Goal: Task Accomplishment & Management: Use online tool/utility

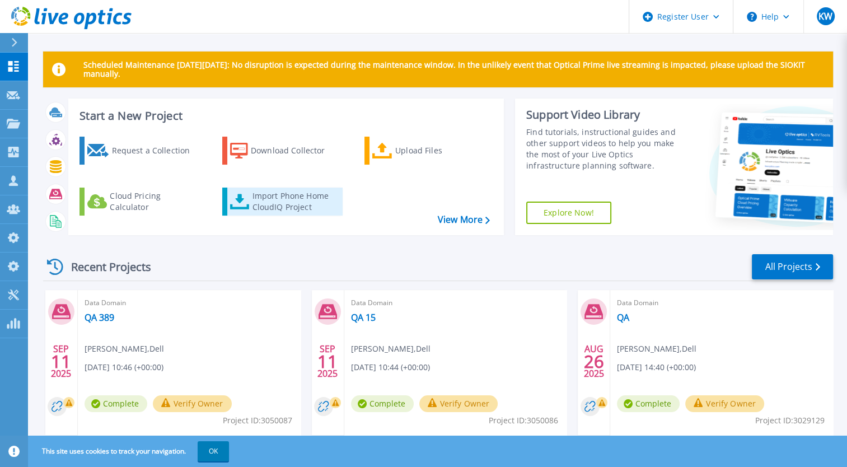
click at [231, 189] on link "Import Phone Home CloudIQ Project" at bounding box center [282, 202] width 120 height 28
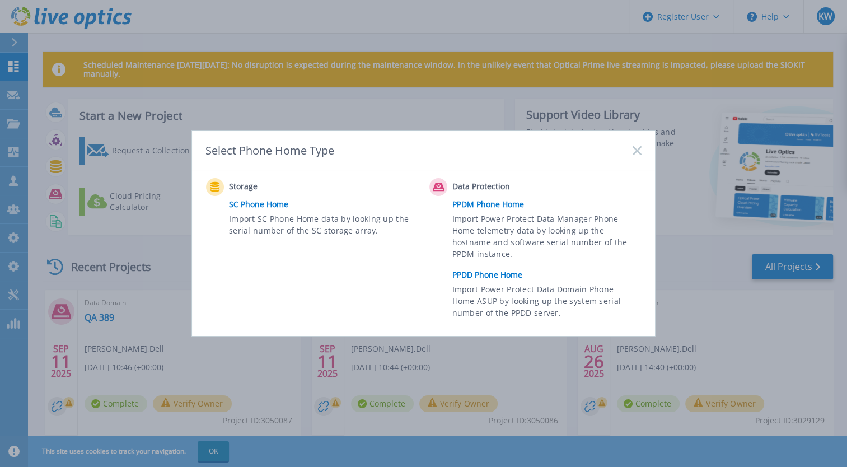
click at [501, 272] on link "PPDD Phone Home" at bounding box center [550, 275] width 195 height 17
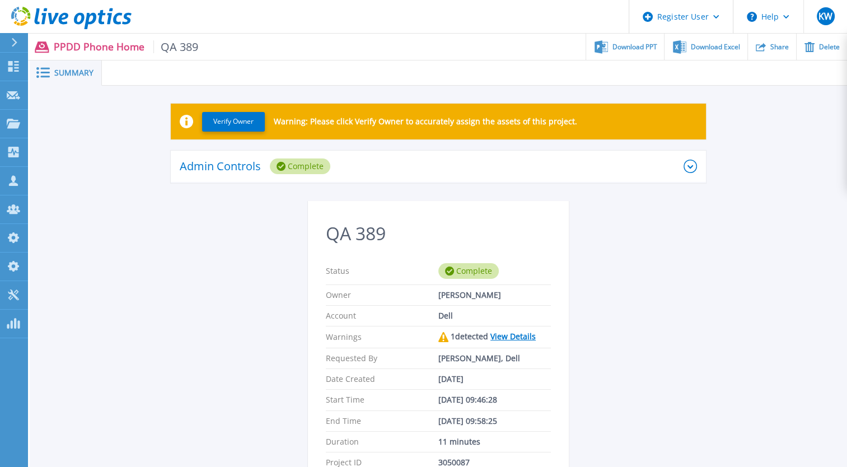
click at [97, 13] on icon at bounding box center [71, 18] width 120 height 23
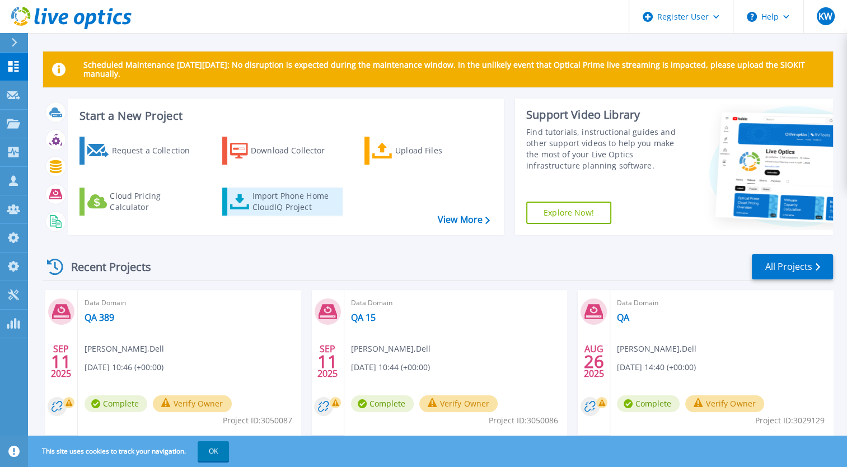
click at [259, 190] on div "Import Phone Home CloudIQ Project" at bounding box center [295, 201] width 87 height 22
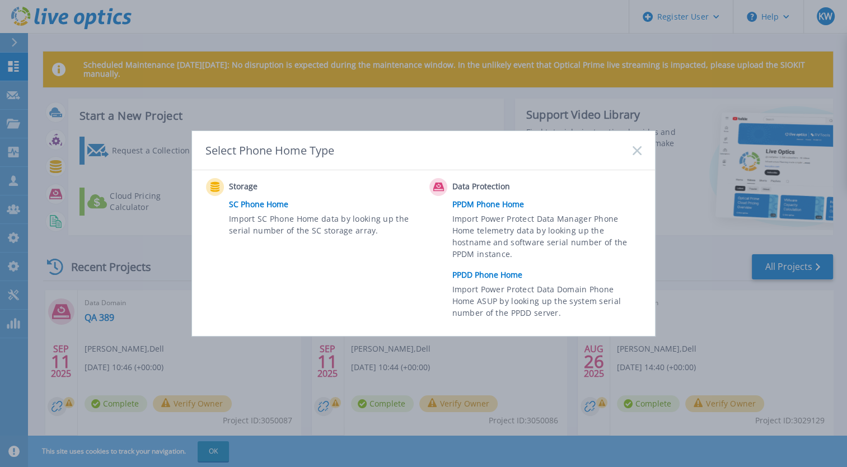
click at [491, 274] on link "PPDD Phone Home" at bounding box center [550, 275] width 195 height 17
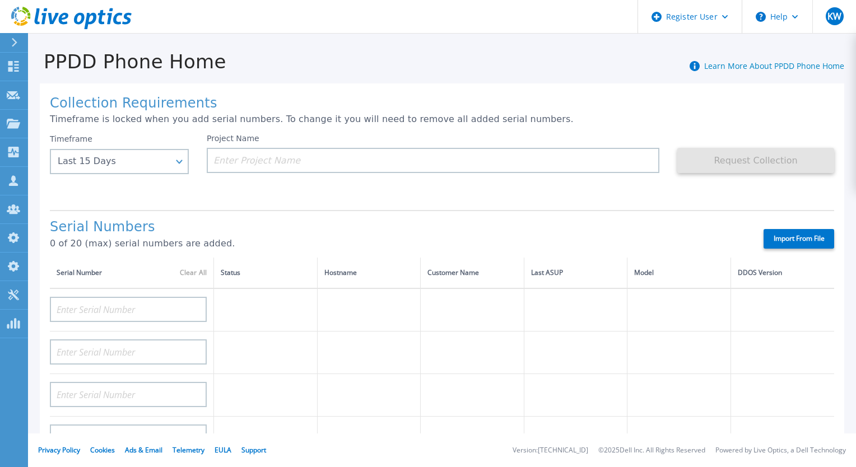
click at [81, 29] on icon at bounding box center [71, 18] width 120 height 23
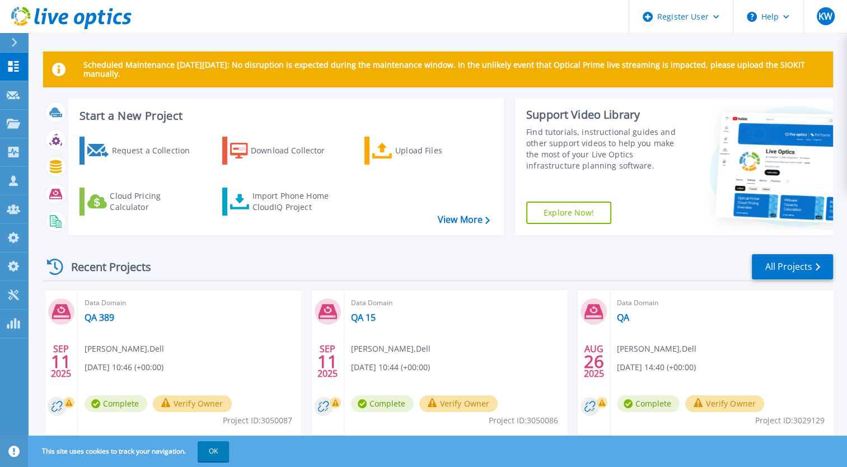
click at [81, 29] on icon at bounding box center [71, 18] width 120 height 23
click at [285, 192] on div "Import Phone Home CloudIQ Project" at bounding box center [295, 201] width 87 height 22
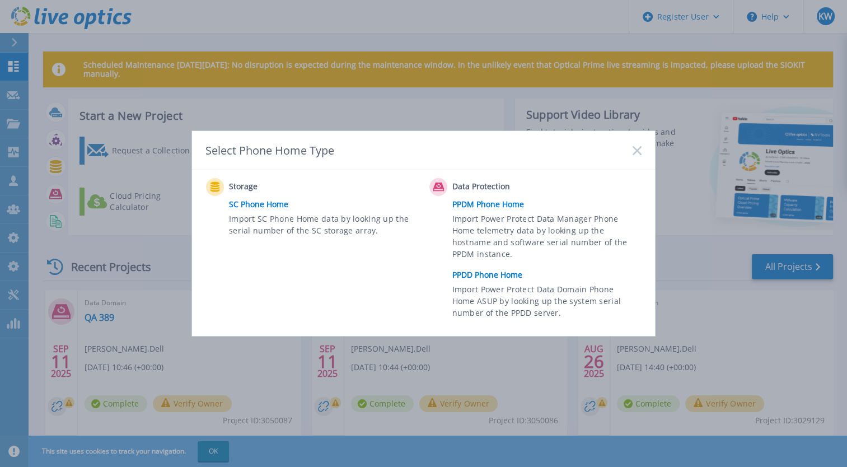
click at [476, 268] on link "PPDD Phone Home" at bounding box center [550, 275] width 195 height 17
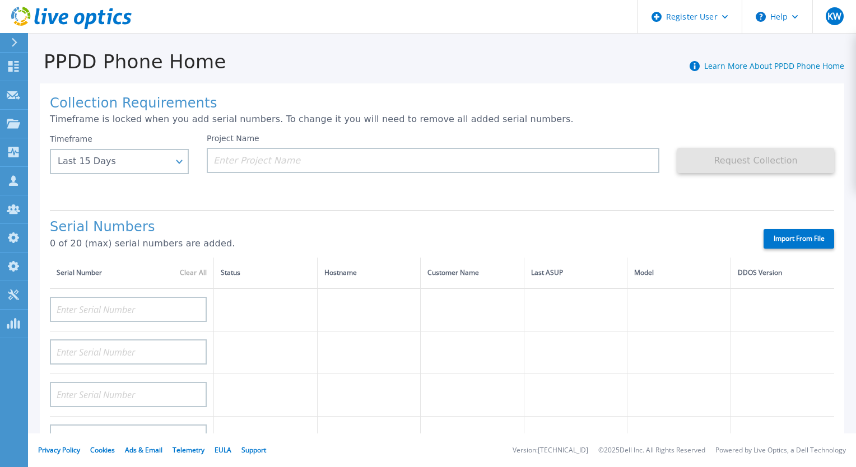
click at [88, 18] on icon at bounding box center [90, 21] width 12 height 16
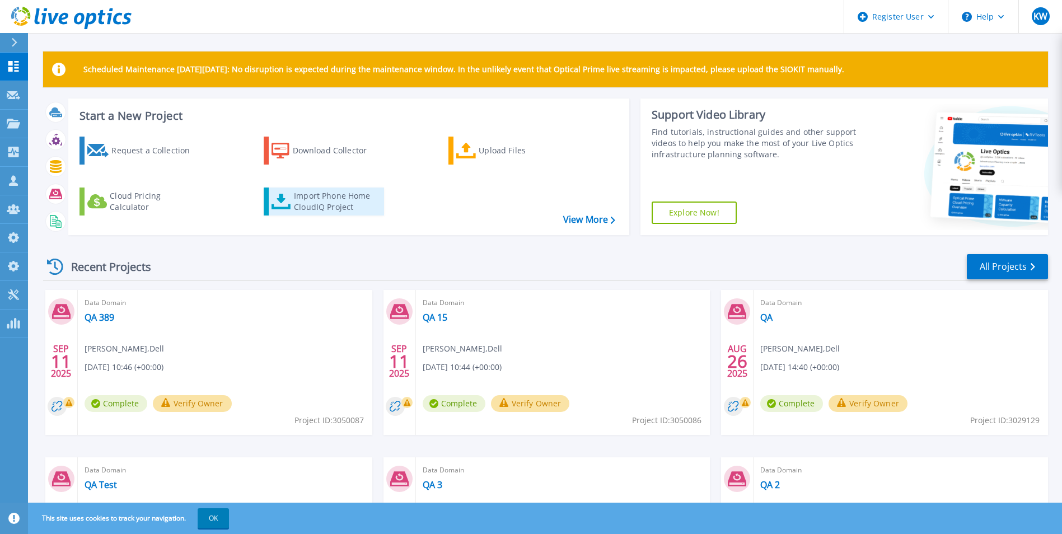
drag, startPoint x: 0, startPoint y: 0, endPoint x: 351, endPoint y: 189, distance: 398.7
click at [351, 189] on link "Import Phone Home CloudIQ Project" at bounding box center [324, 202] width 120 height 28
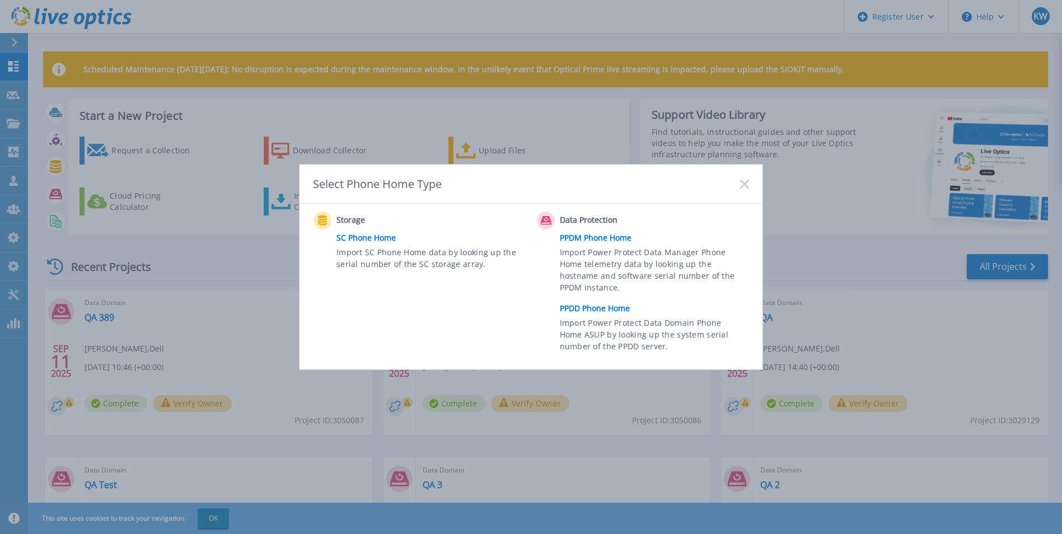
click at [737, 185] on div "Select Phone Home Type" at bounding box center [531, 184] width 463 height 39
click at [748, 181] on rect at bounding box center [745, 184] width 10 height 10
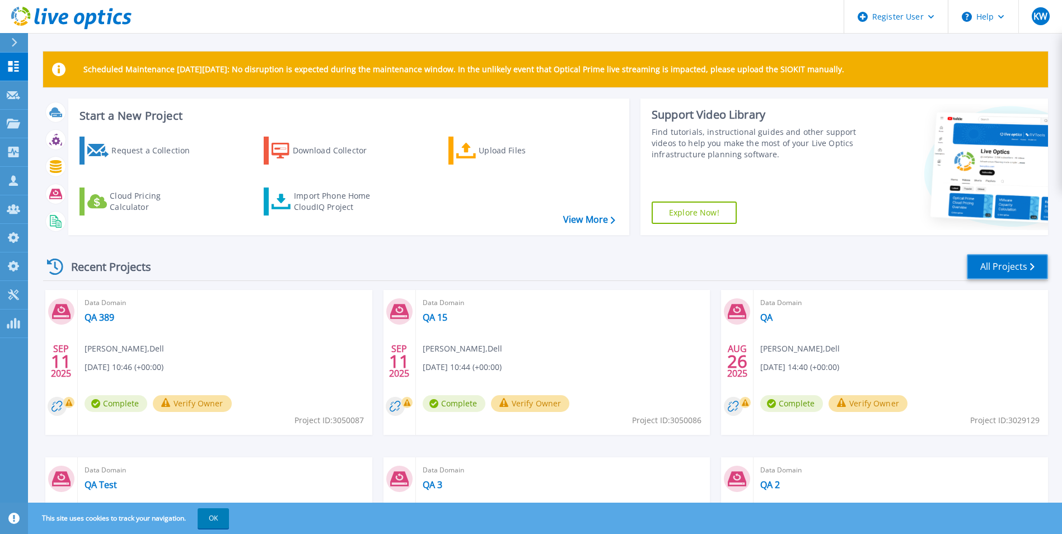
click at [992, 256] on link "All Projects" at bounding box center [1007, 266] width 81 height 25
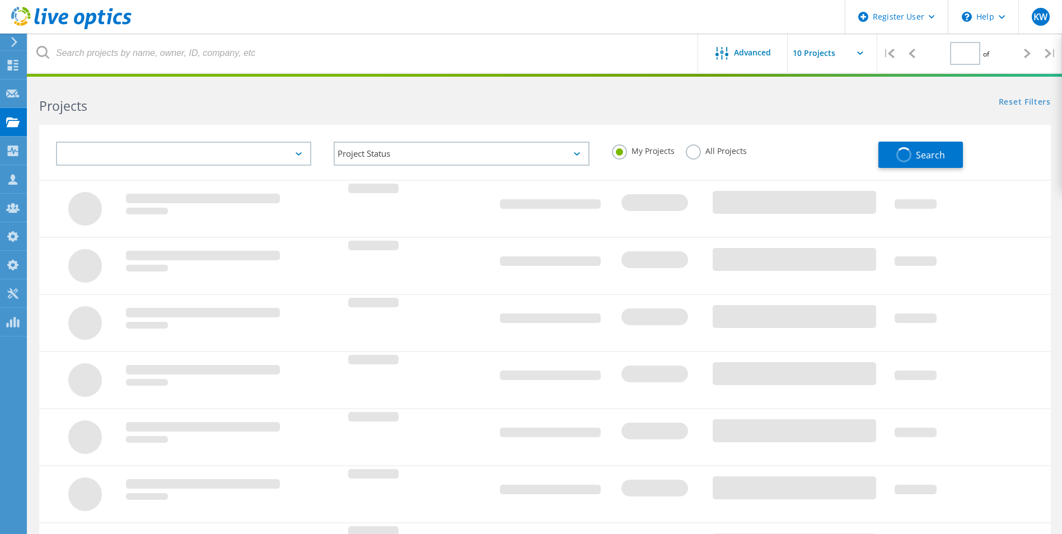
type input "1"
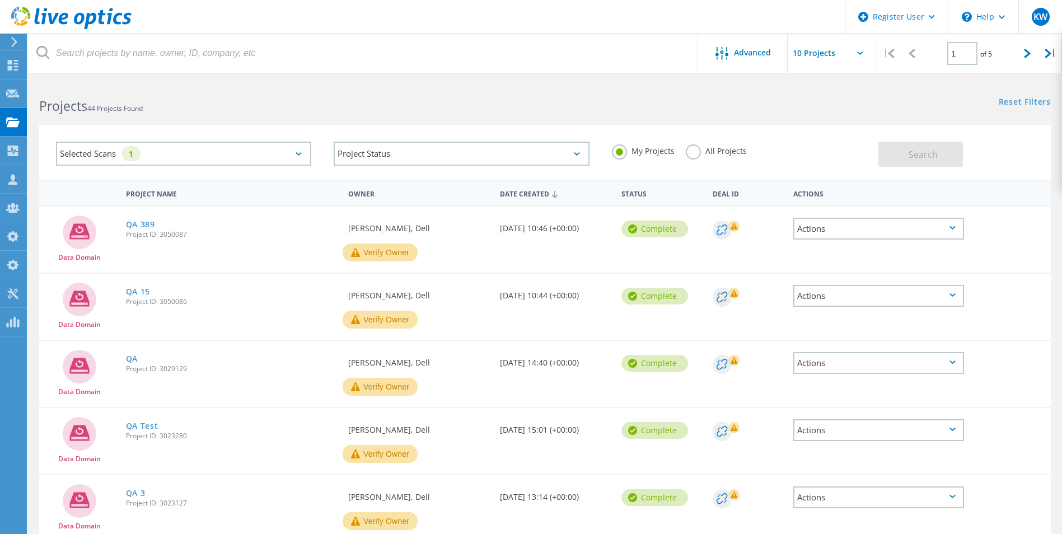
click at [704, 146] on label "All Projects" at bounding box center [716, 150] width 61 height 11
click at [0, 0] on input "All Projects" at bounding box center [0, 0] width 0 height 0
click at [925, 146] on button "Search" at bounding box center [921, 154] width 85 height 25
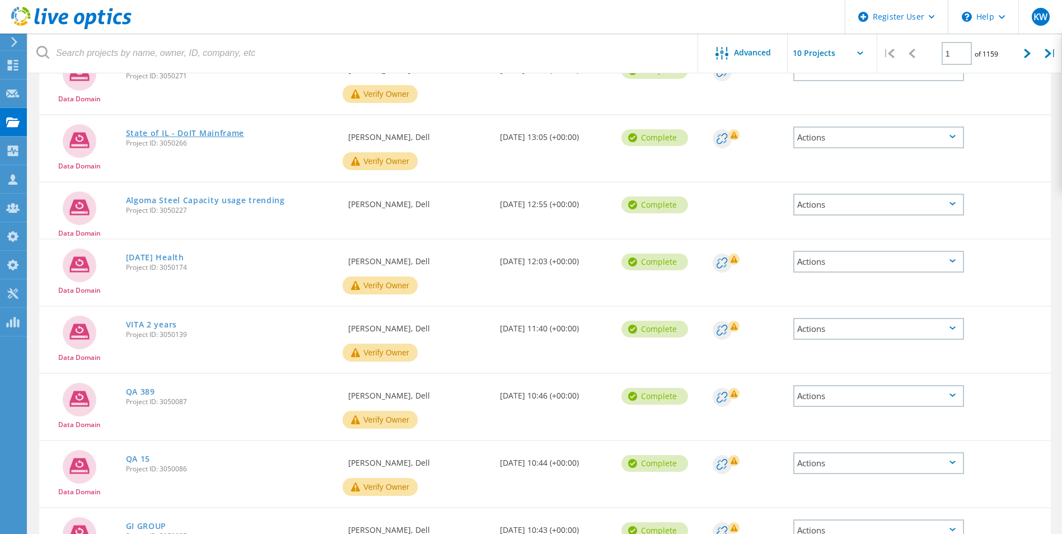
scroll to position [217, 0]
click at [159, 318] on div "VITA 2 years Project ID: 3050139" at bounding box center [231, 327] width 223 height 43
